Goal: Transaction & Acquisition: Obtain resource

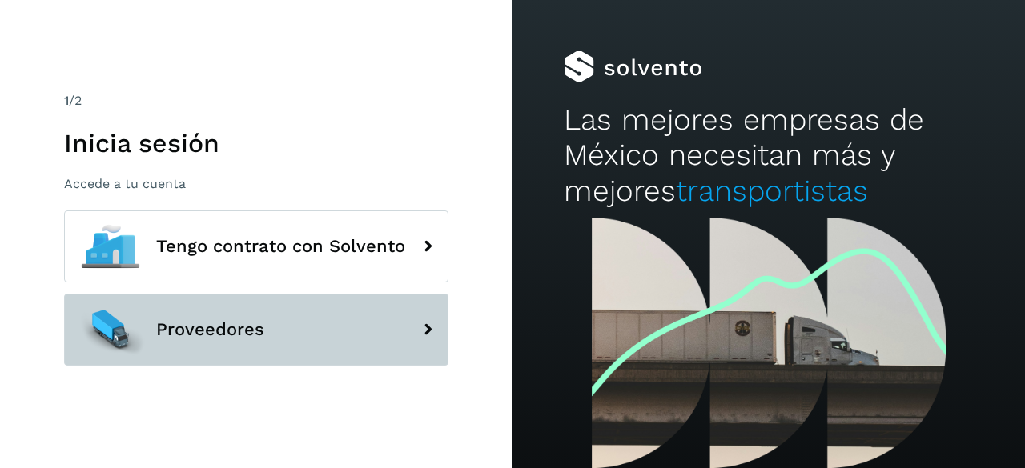
click at [269, 349] on button "Proveedores" at bounding box center [256, 330] width 384 height 72
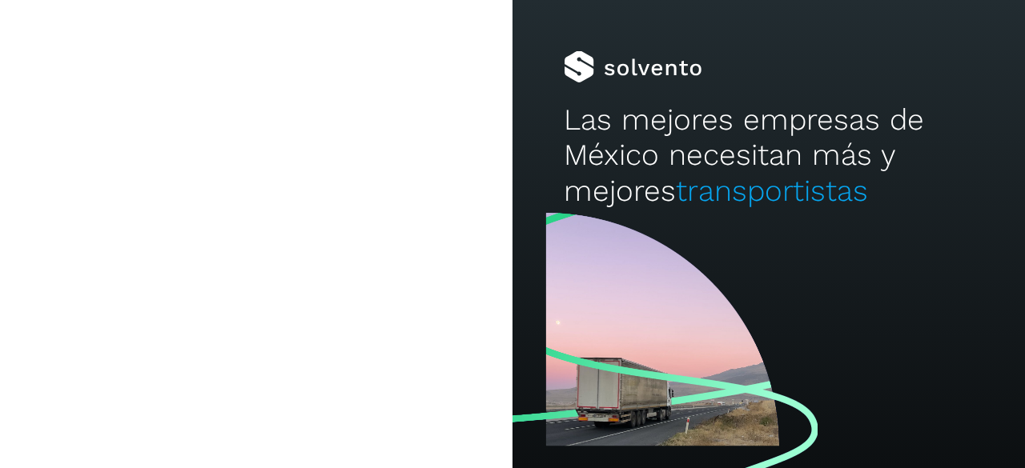
type input "**********"
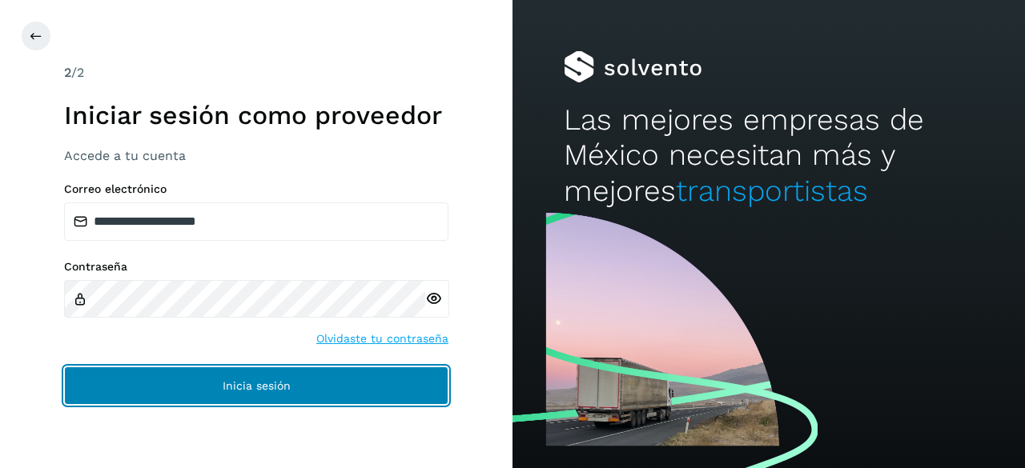
click at [202, 372] on button "Inicia sesión" at bounding box center [256, 386] width 384 height 38
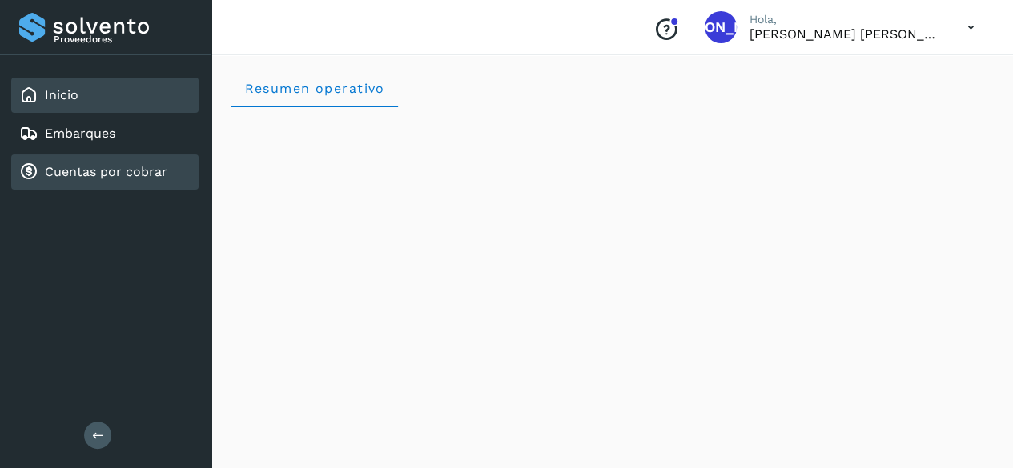
click at [120, 179] on link "Cuentas por cobrar" at bounding box center [106, 171] width 123 height 15
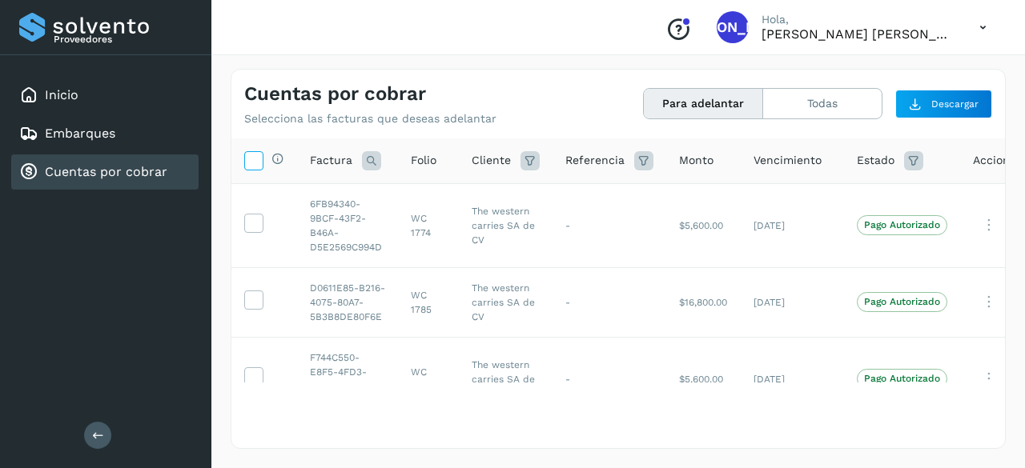
click at [250, 168] on span at bounding box center [253, 163] width 17 height 13
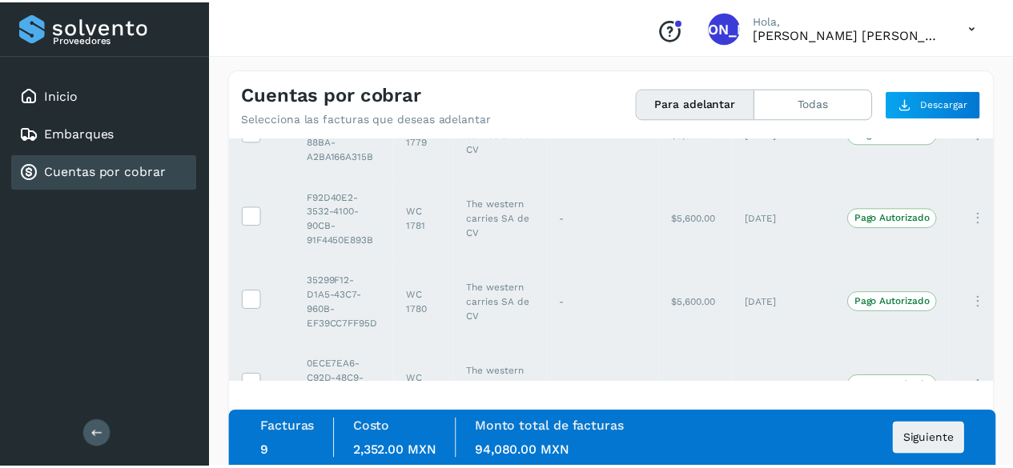
scroll to position [567, 0]
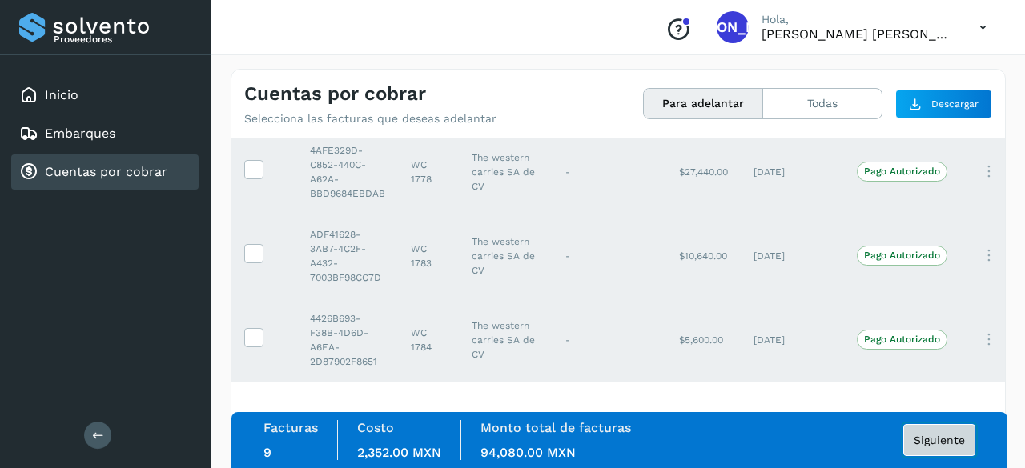
click at [951, 436] on span "Siguiente" at bounding box center [939, 440] width 51 height 11
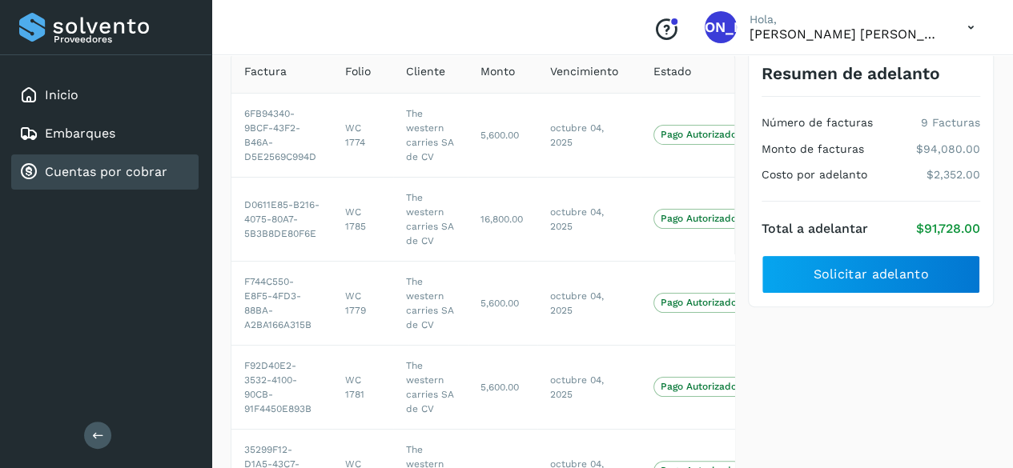
scroll to position [112, 0]
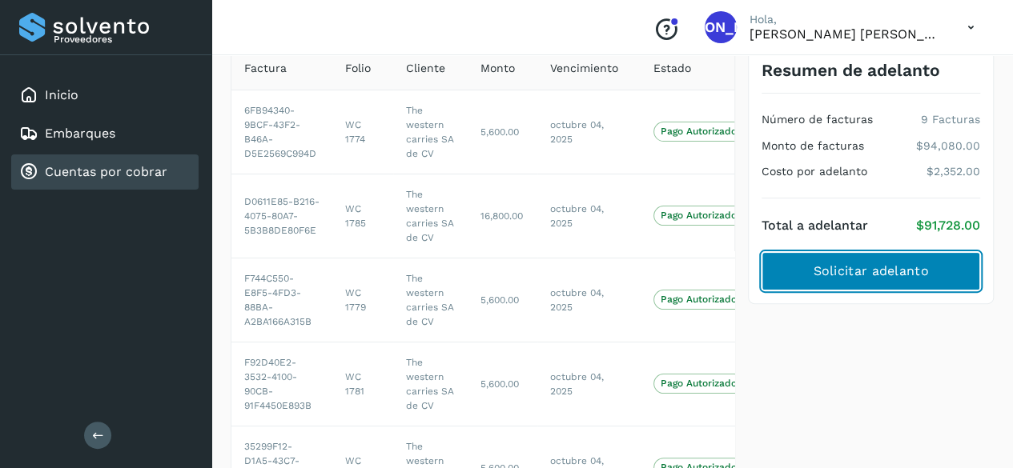
click at [869, 279] on button "Solicitar adelanto" at bounding box center [870, 271] width 219 height 38
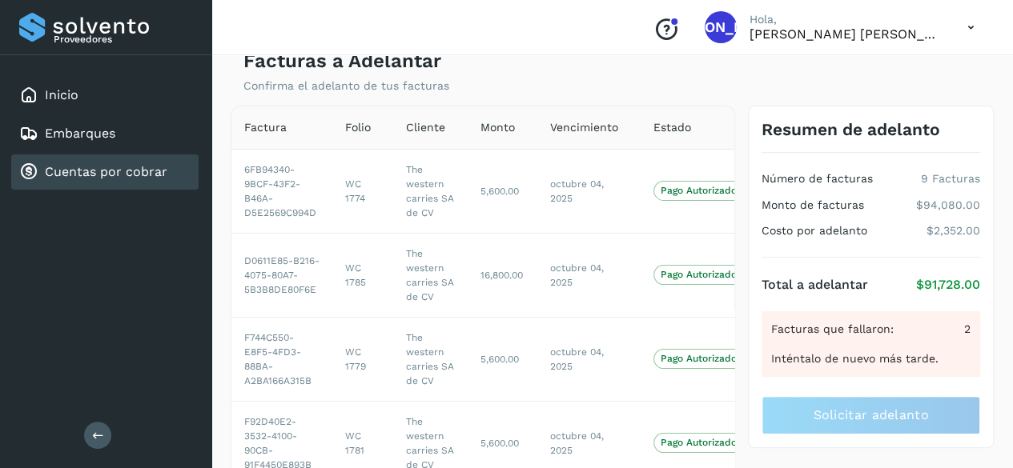
scroll to position [30, 0]
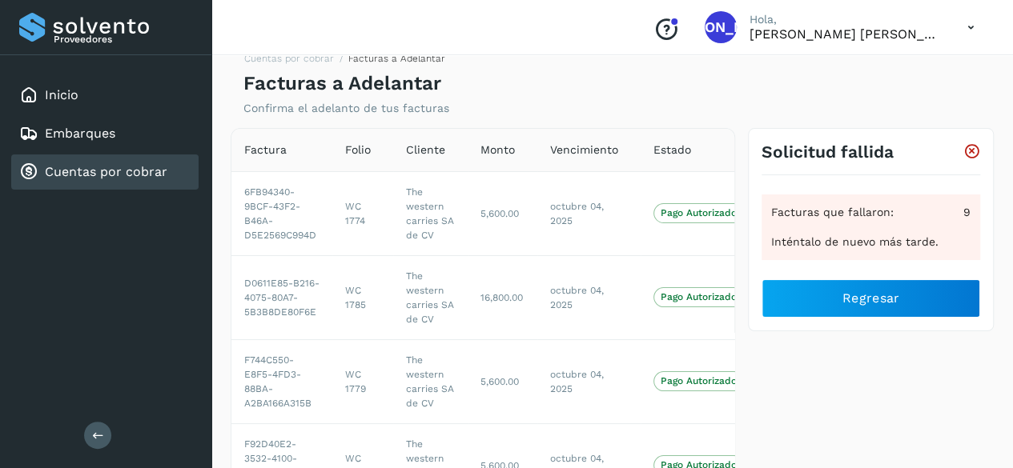
click at [104, 167] on link "Cuentas por cobrar" at bounding box center [106, 171] width 123 height 15
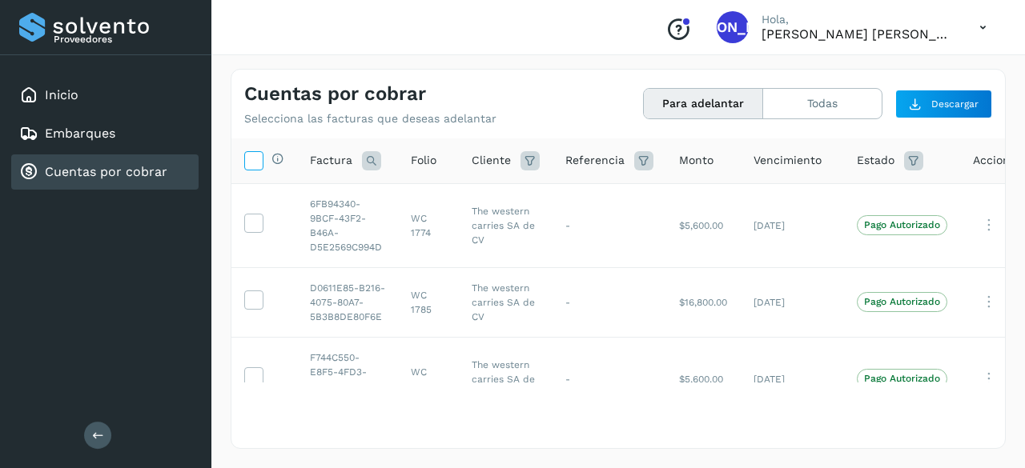
click at [260, 155] on icon at bounding box center [253, 159] width 17 height 17
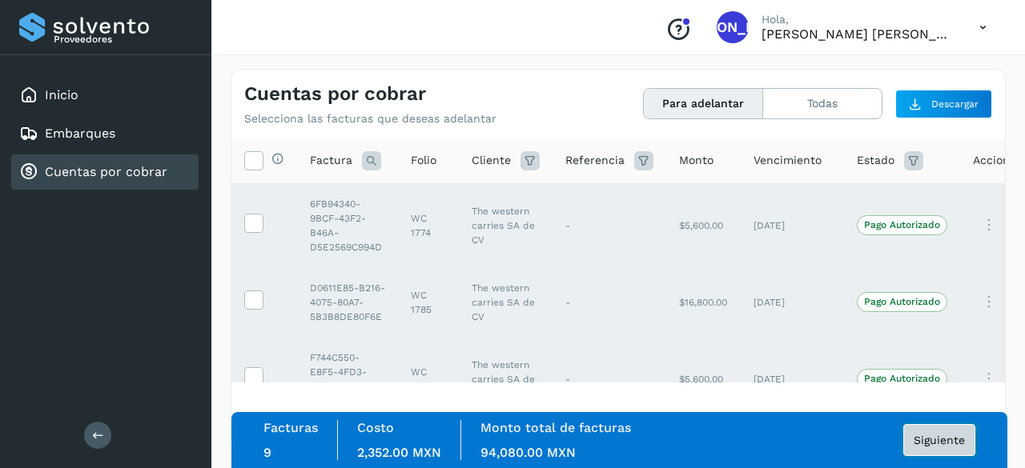
click at [929, 425] on button "Siguiente" at bounding box center [939, 440] width 72 height 32
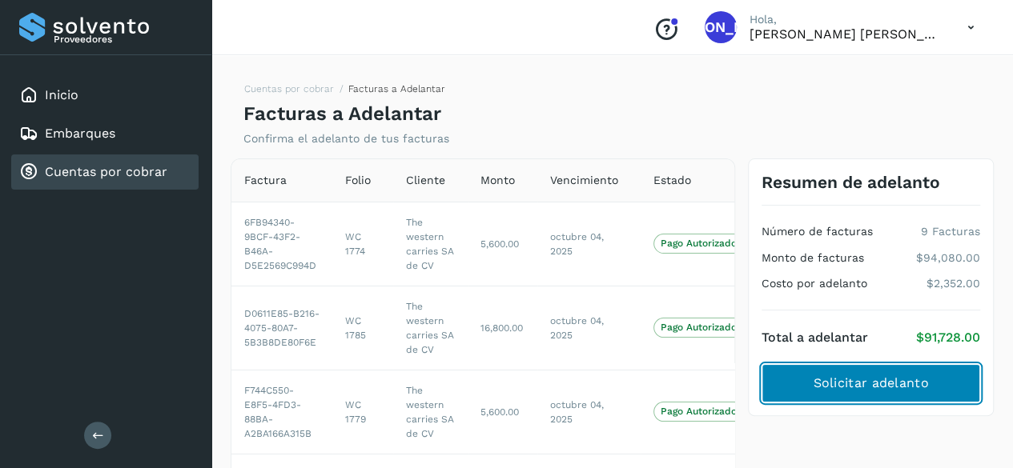
click at [886, 375] on span "Solicitar adelanto" at bounding box center [870, 384] width 115 height 18
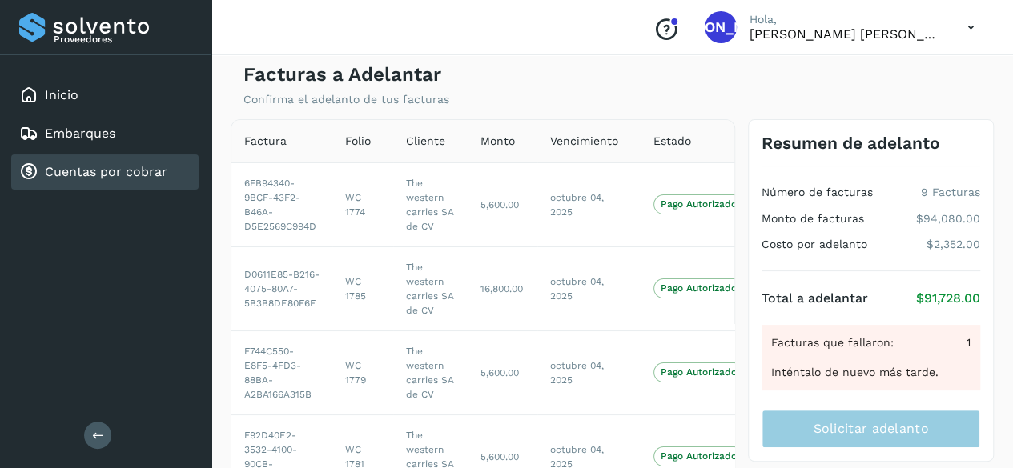
scroll to position [41, 0]
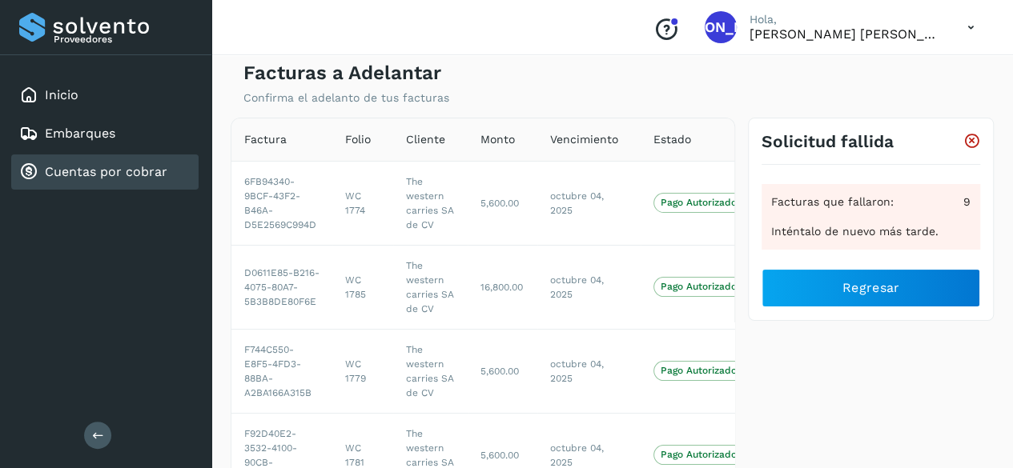
click at [962, 51] on div "Conoce nuestros beneficios JA Hola, [PERSON_NAME] [PERSON_NAME]" at bounding box center [611, 27] width 801 height 55
click at [964, 36] on icon at bounding box center [970, 27] width 33 height 33
click at [890, 81] on div "Cerrar sesión" at bounding box center [891, 72] width 191 height 30
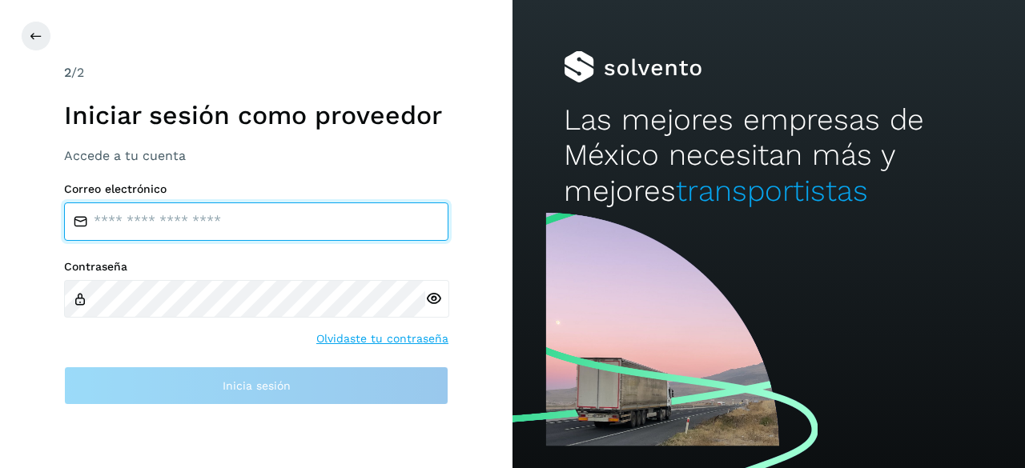
type input "**********"
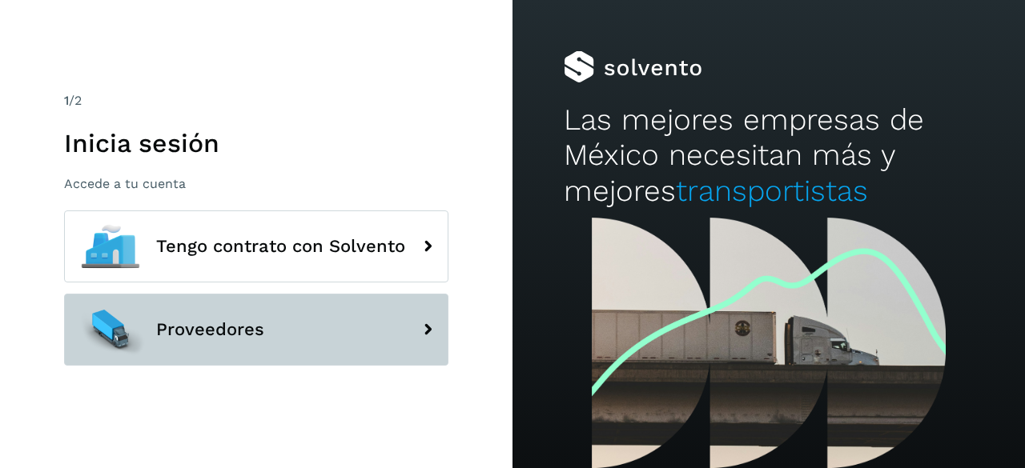
click at [261, 314] on button "Proveedores" at bounding box center [256, 330] width 384 height 72
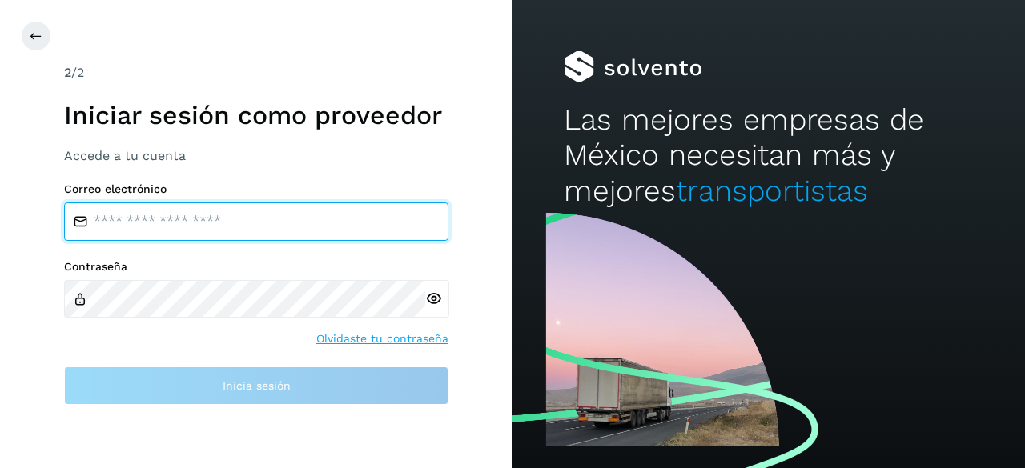
type input "**********"
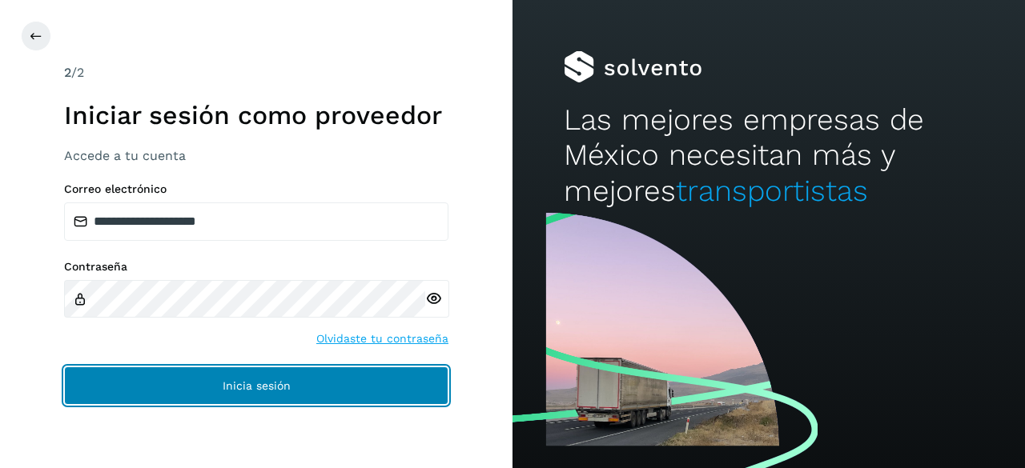
click at [266, 385] on span "Inicia sesión" at bounding box center [257, 385] width 68 height 11
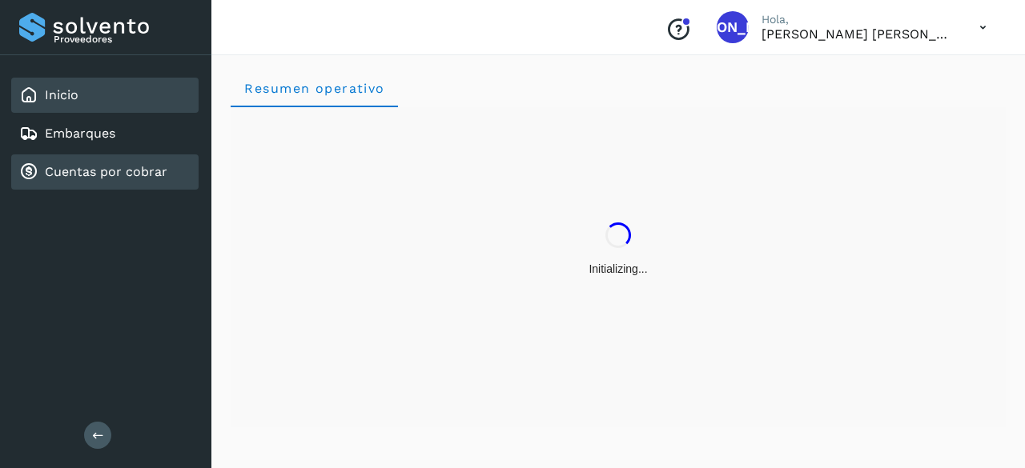
click at [81, 171] on link "Cuentas por cobrar" at bounding box center [106, 171] width 123 height 15
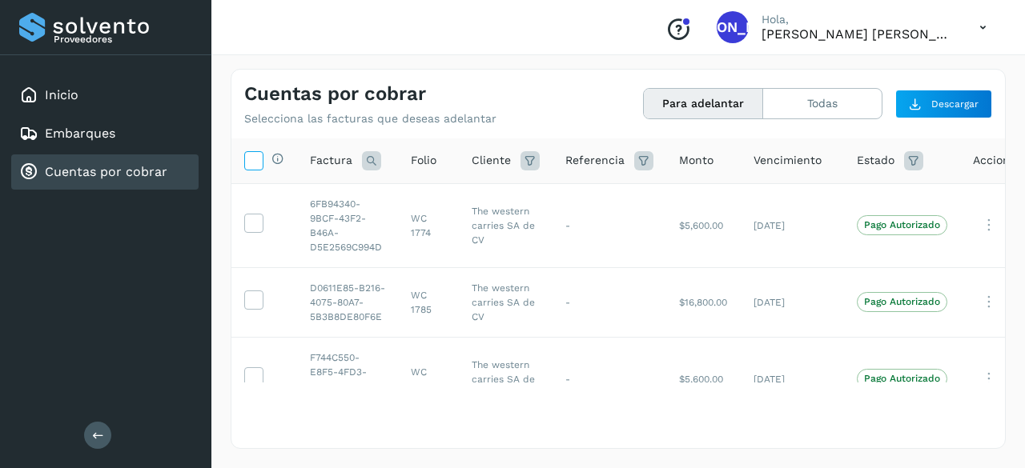
click at [248, 152] on icon at bounding box center [253, 159] width 17 height 17
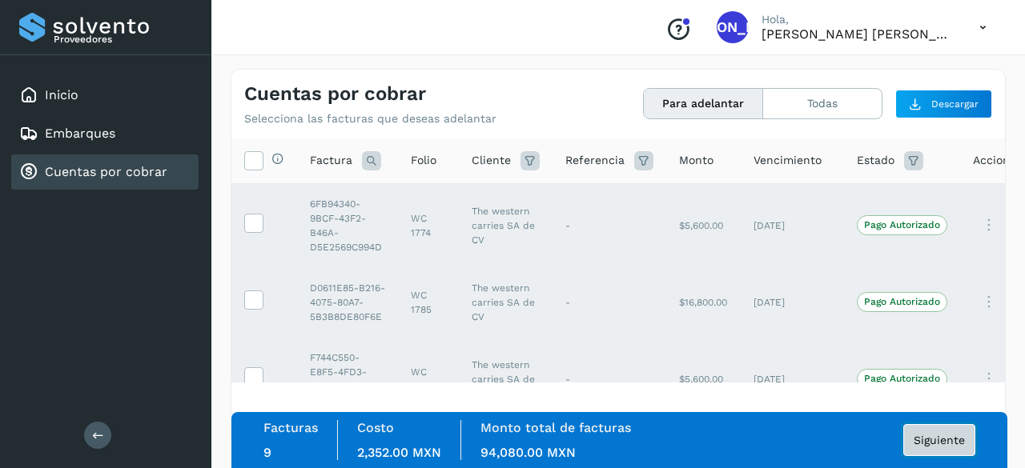
click at [941, 446] on span "Siguiente" at bounding box center [939, 440] width 51 height 11
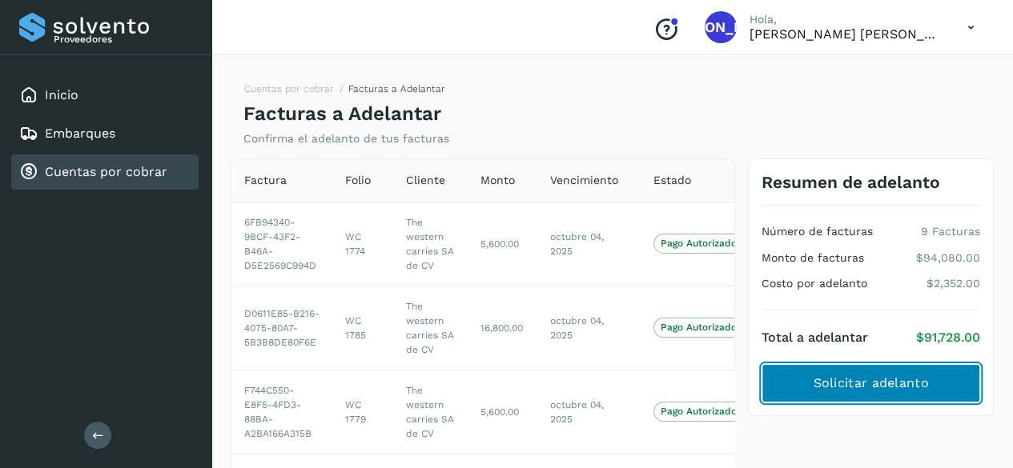
click at [898, 370] on button "Solicitar adelanto" at bounding box center [870, 383] width 219 height 38
